Goal: Complete application form

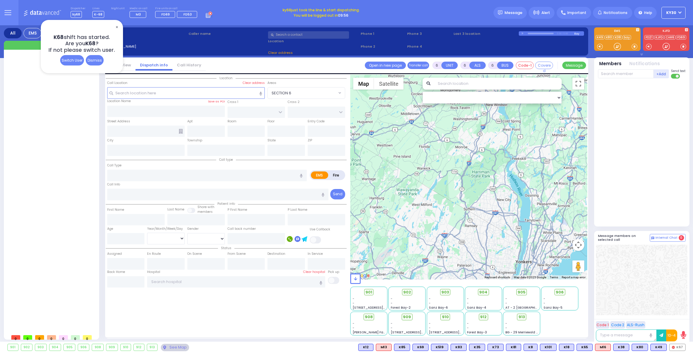
select select
click at [117, 25] on span "✕" at bounding box center [116, 27] width 5 height 7
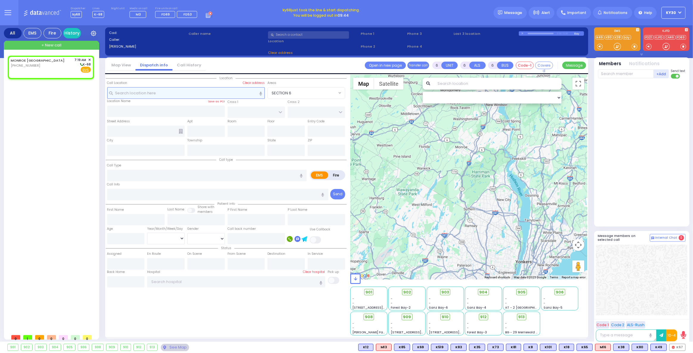
type input "2"
type input "1"
select select
radio input "true"
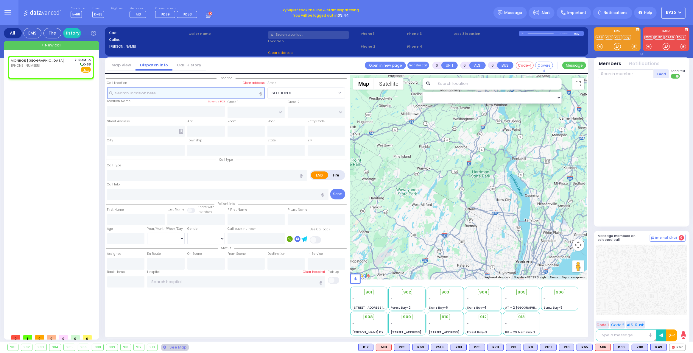
select select
type input "07:19"
select select "Hatzalah Garages"
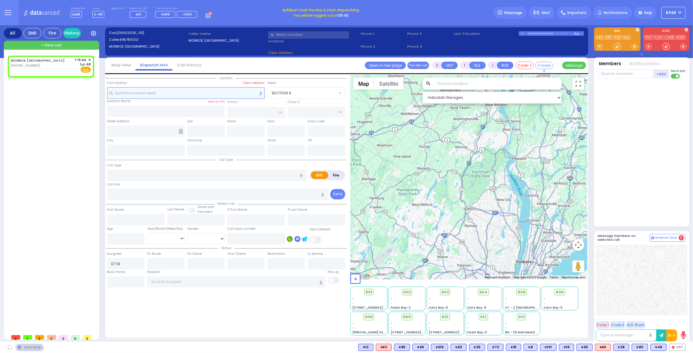
select select
radio input "true"
select select
select select "Hatzalah Garages"
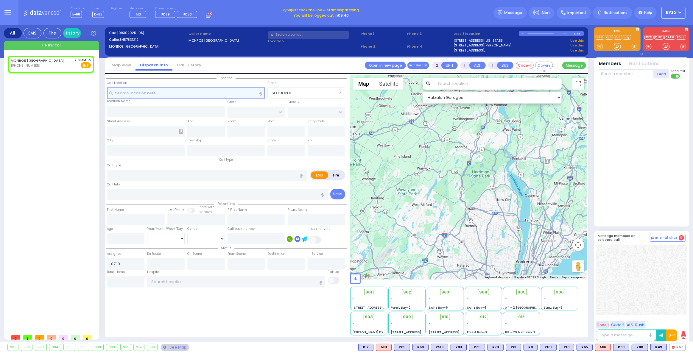
select select
radio input "true"
select select
select select "Hatzalah Garages"
